Goal: Transaction & Acquisition: Purchase product/service

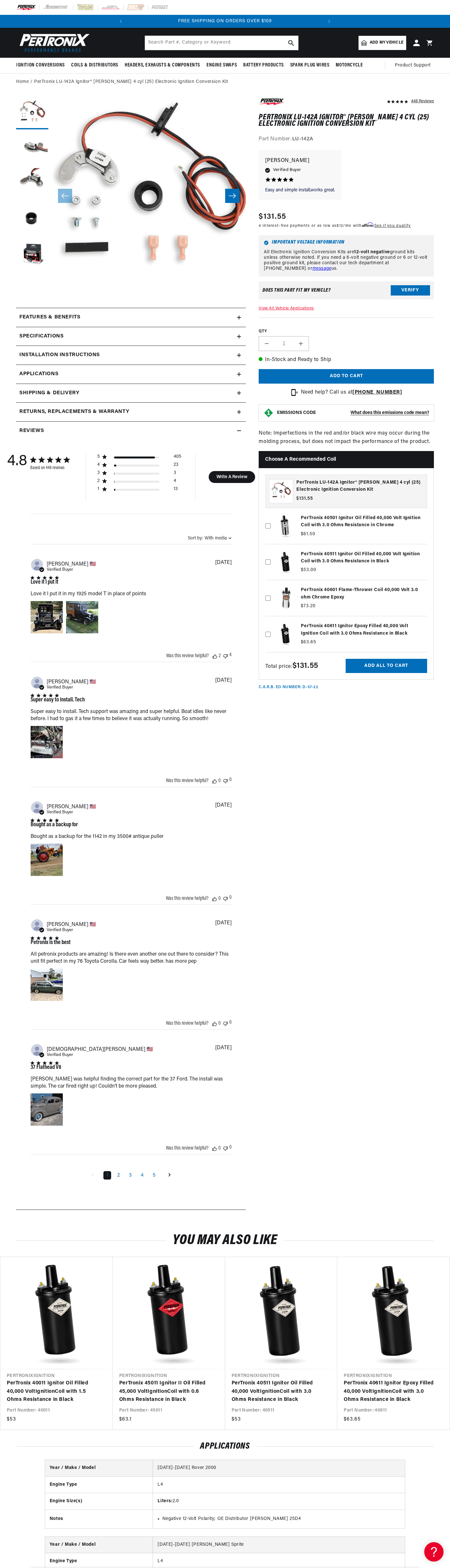
scroll to position [0, 39]
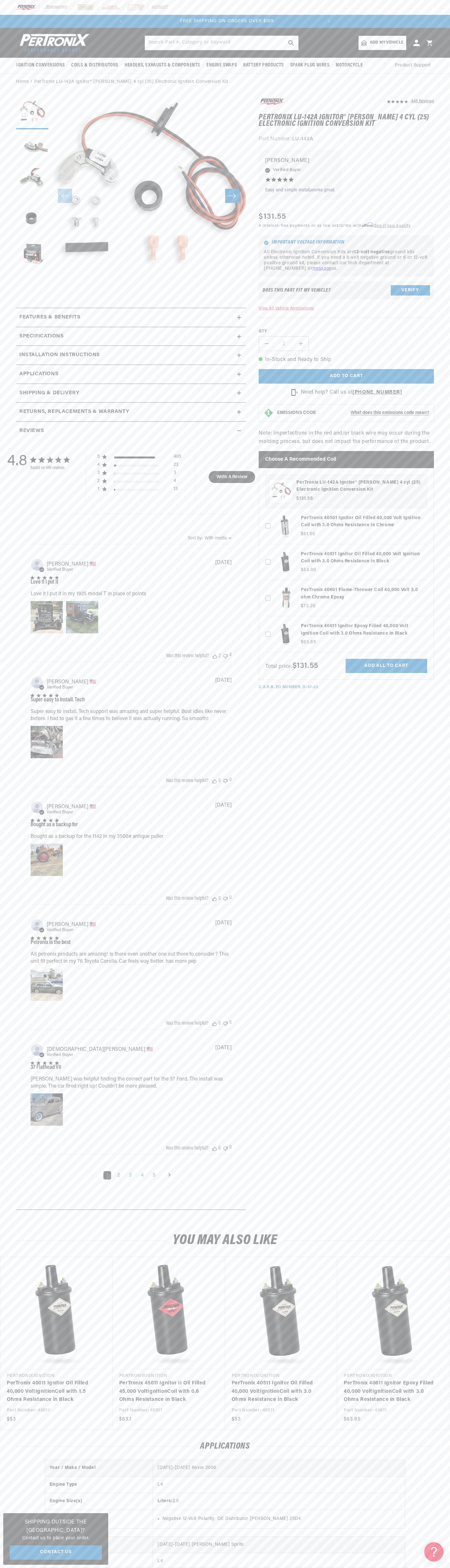
scroll to position [0, 196]
click at [302, 24] on p "FREE SHIPPING ON ORDERS OVER $109" at bounding box center [225, 21] width 196 height 7
click at [437, 1202] on section "448 Reviews" at bounding box center [225, 656] width 450 height 1130
click at [232, 1567] on html "Skip to content Your cart Your cart is empty Get the right parts the first time…" at bounding box center [225, 784] width 450 height 1568
click at [15, 873] on section "448 Reviews" at bounding box center [225, 656] width 450 height 1130
